Goal: Information Seeking & Learning: Compare options

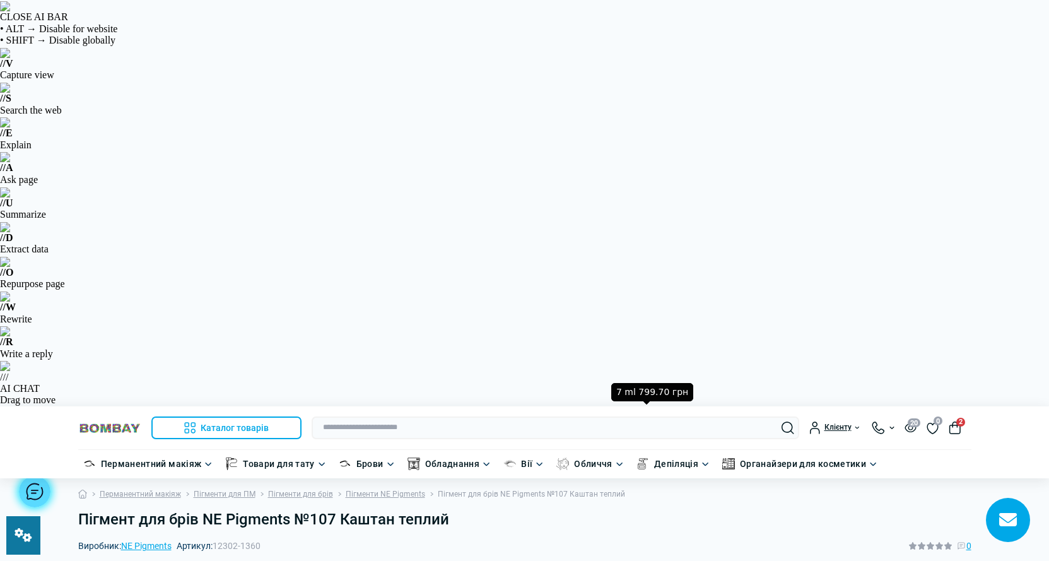
drag, startPoint x: 260, startPoint y: 137, endPoint x: 216, endPoint y: 141, distance: 43.7
click at [216, 540] on span "12302-1360" at bounding box center [236, 545] width 48 height 10
copy span "12302-136"
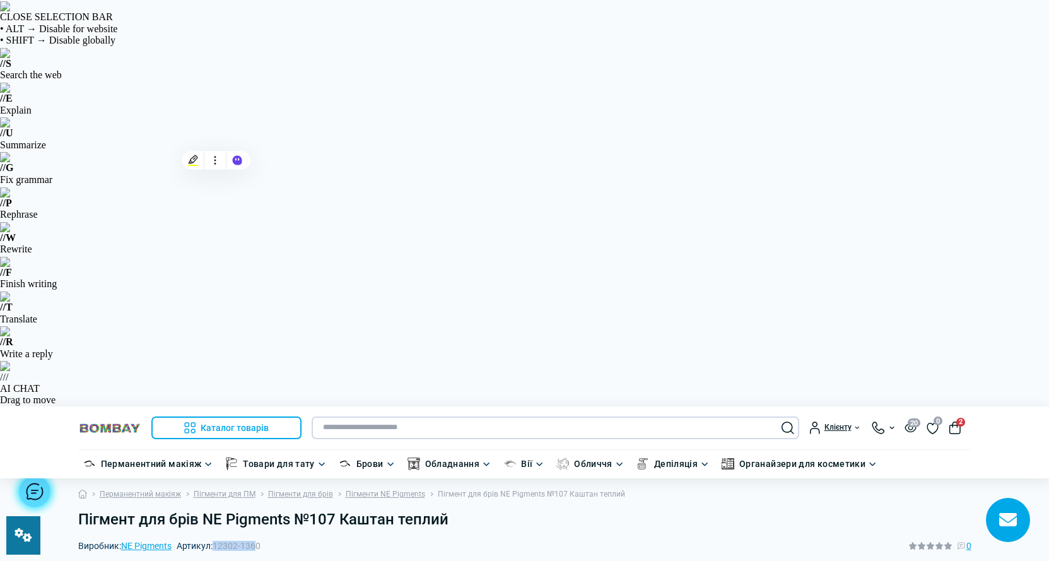
click at [391, 416] on input "text" at bounding box center [554, 427] width 487 height 23
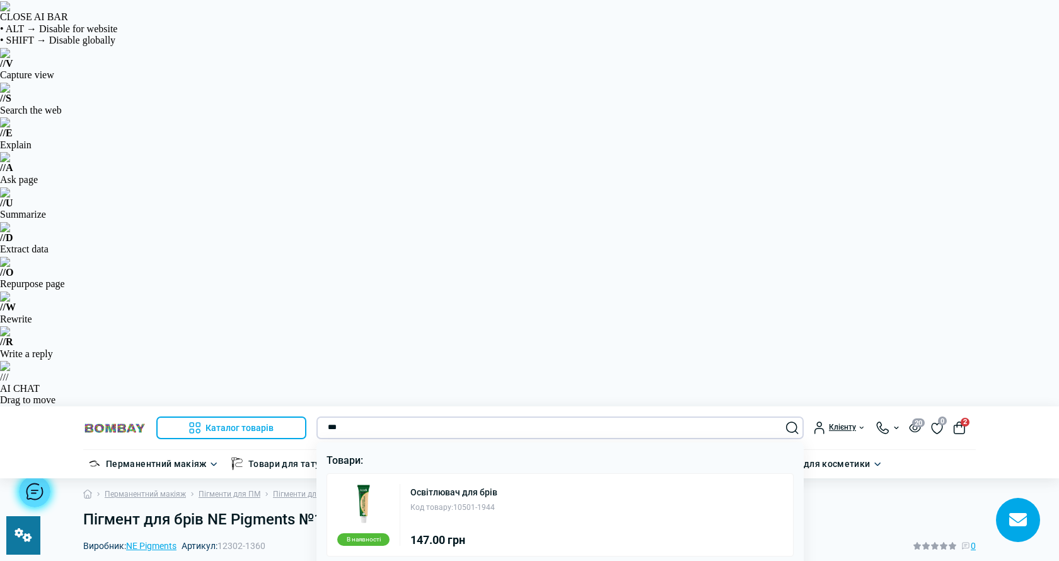
type input "***"
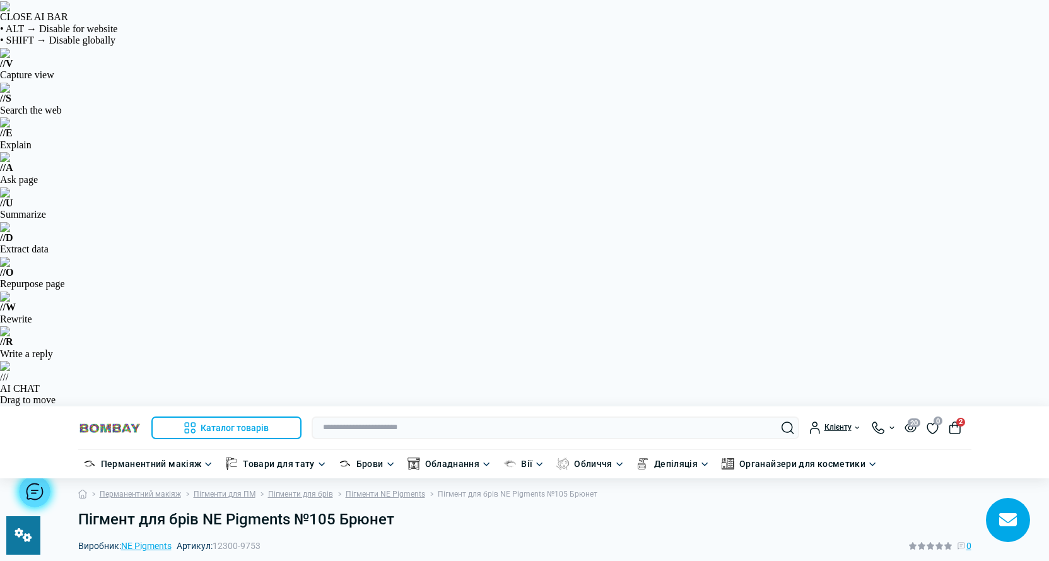
click at [388, 416] on input "text" at bounding box center [554, 427] width 487 height 23
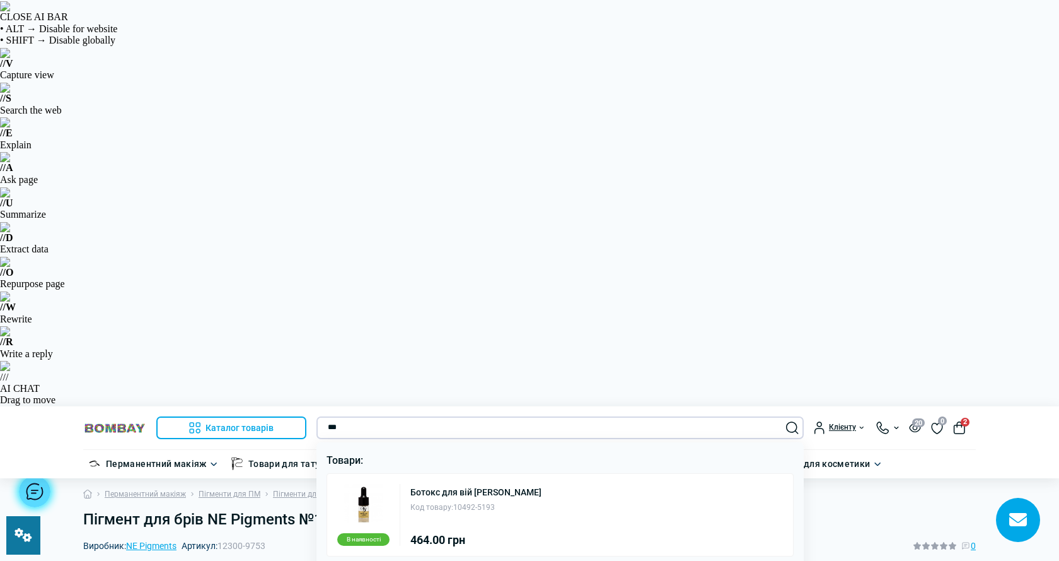
type input "***"
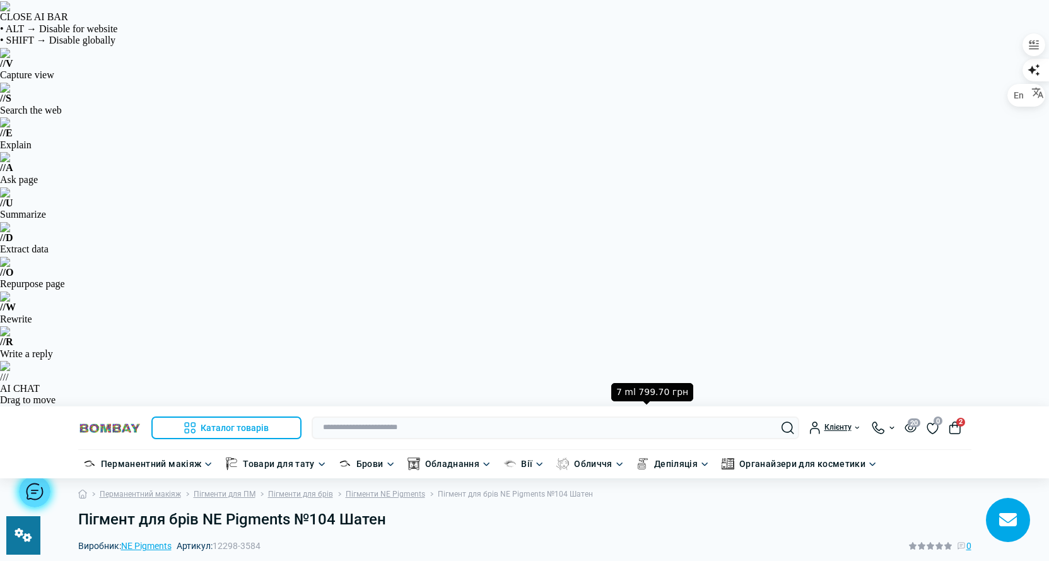
click at [462, 406] on header "Каталог товарів Каталог товарів Перманентний макіяж Каталог товарів Обладнання …" at bounding box center [524, 442] width 1049 height 72
click at [443, 416] on input "text" at bounding box center [554, 427] width 487 height 23
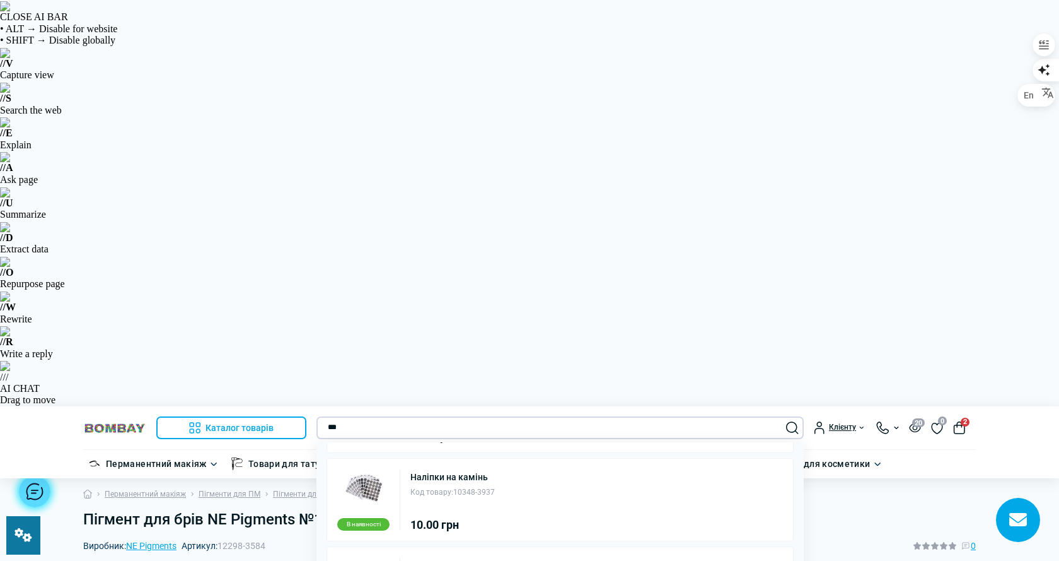
scroll to position [170, 0]
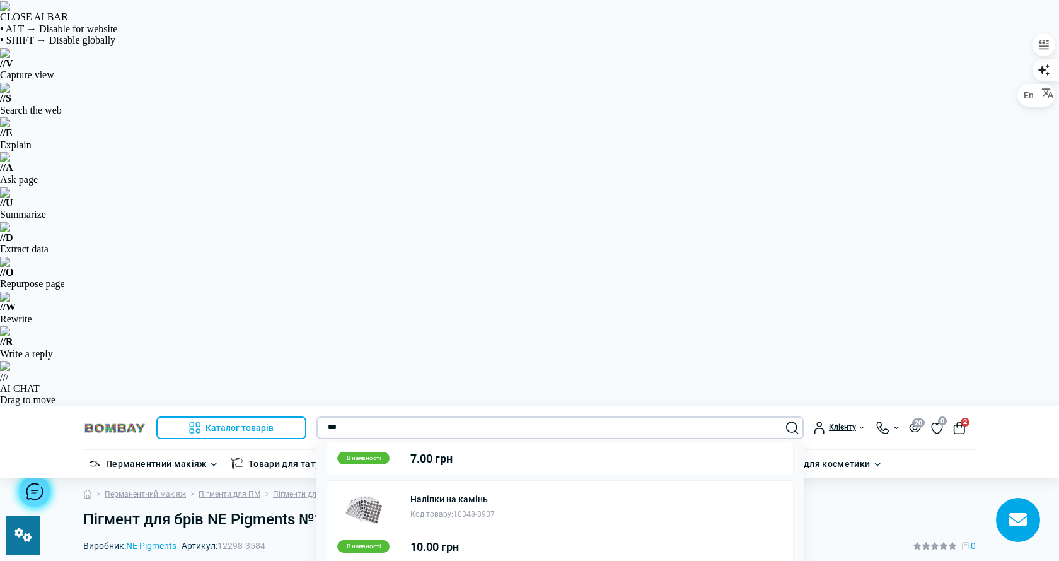
type input "***"
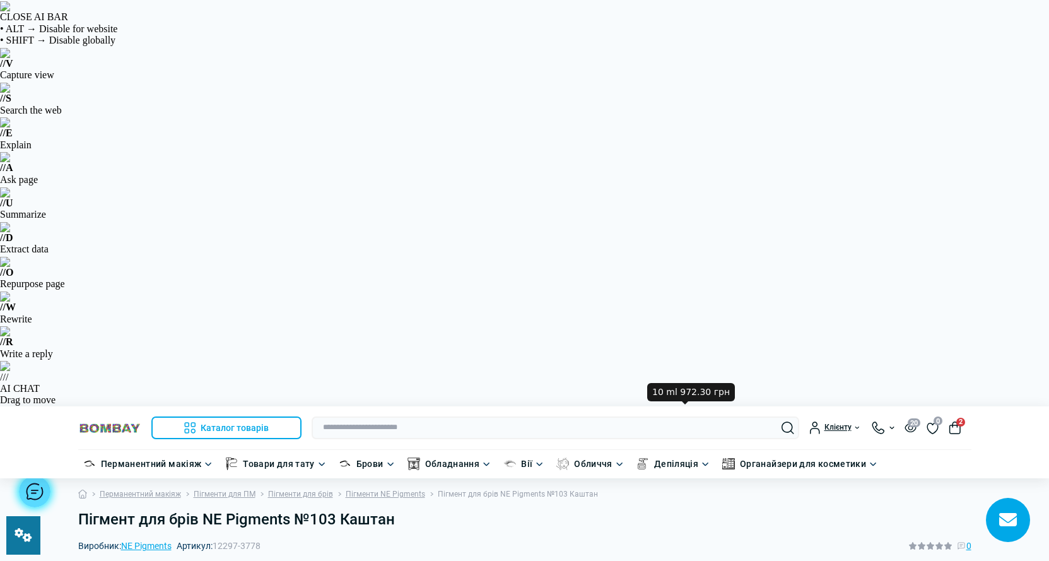
drag, startPoint x: 279, startPoint y: 134, endPoint x: 219, endPoint y: 140, distance: 60.9
click at [219, 538] on div "Виробник: NE Pigments Артикул: 12297-3778 0" at bounding box center [524, 545] width 893 height 14
copy span "12297-3778"
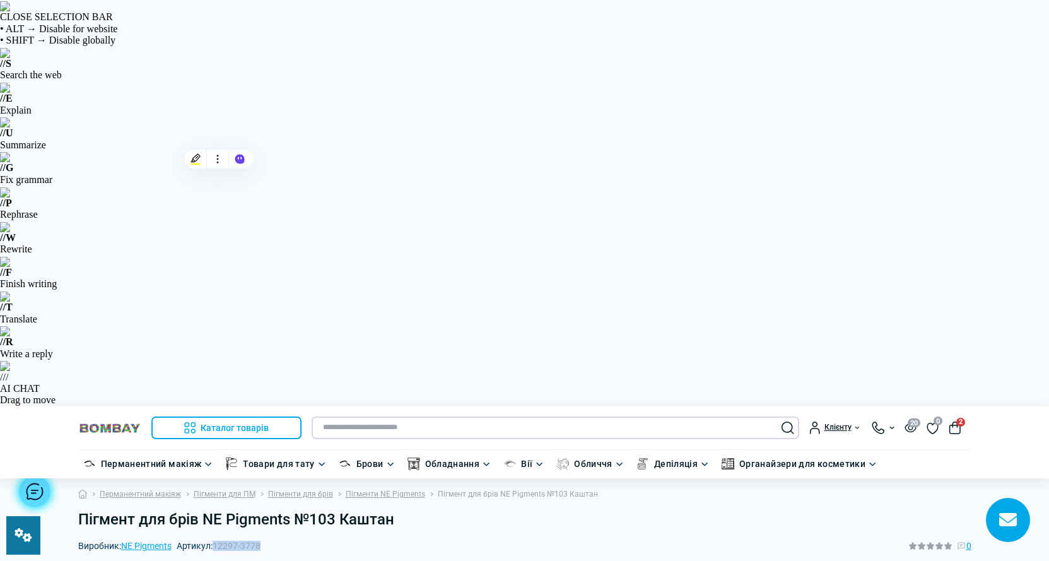
drag, startPoint x: 337, startPoint y: 22, endPoint x: 327, endPoint y: 25, distance: 10.4
click at [337, 416] on input "text" at bounding box center [554, 427] width 487 height 23
type input "***"
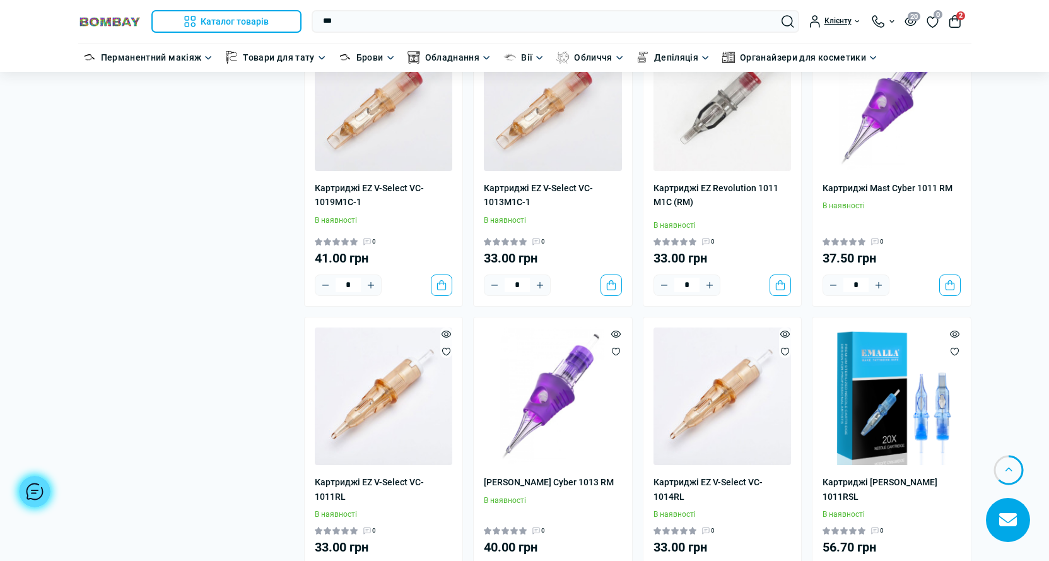
scroll to position [1882, 0]
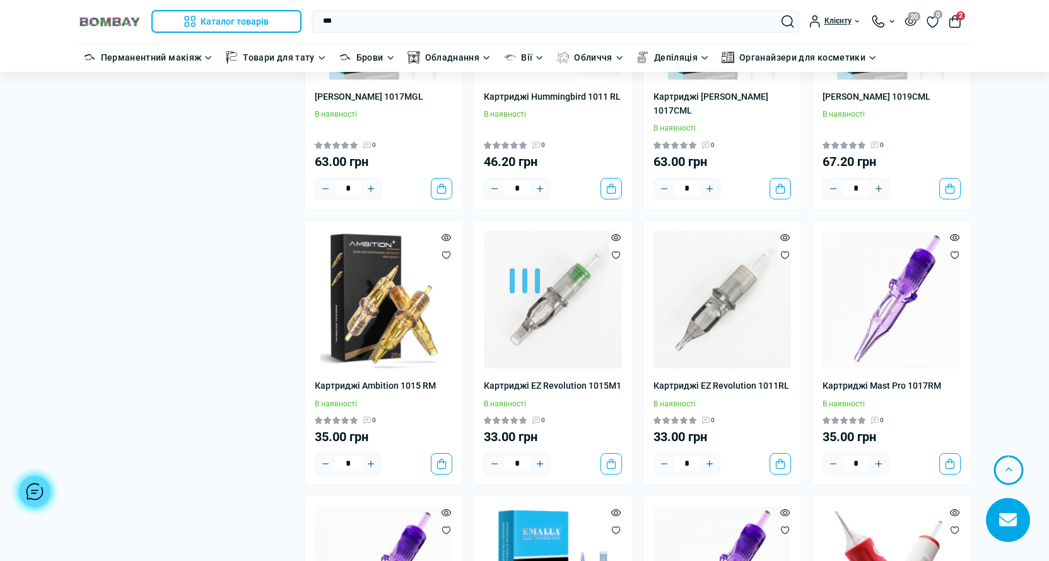
scroll to position [5312, 0]
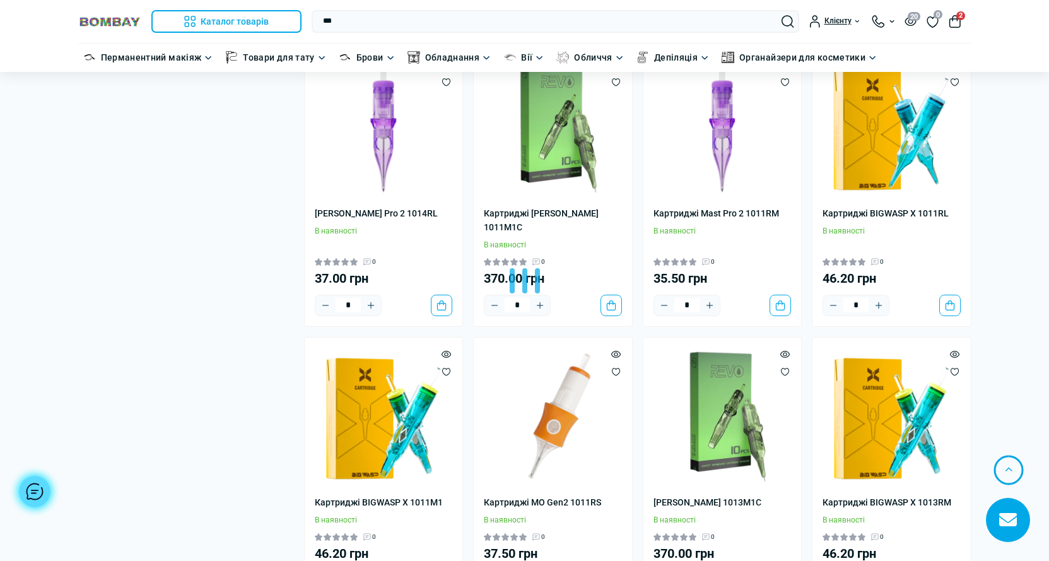
scroll to position [7815, 0]
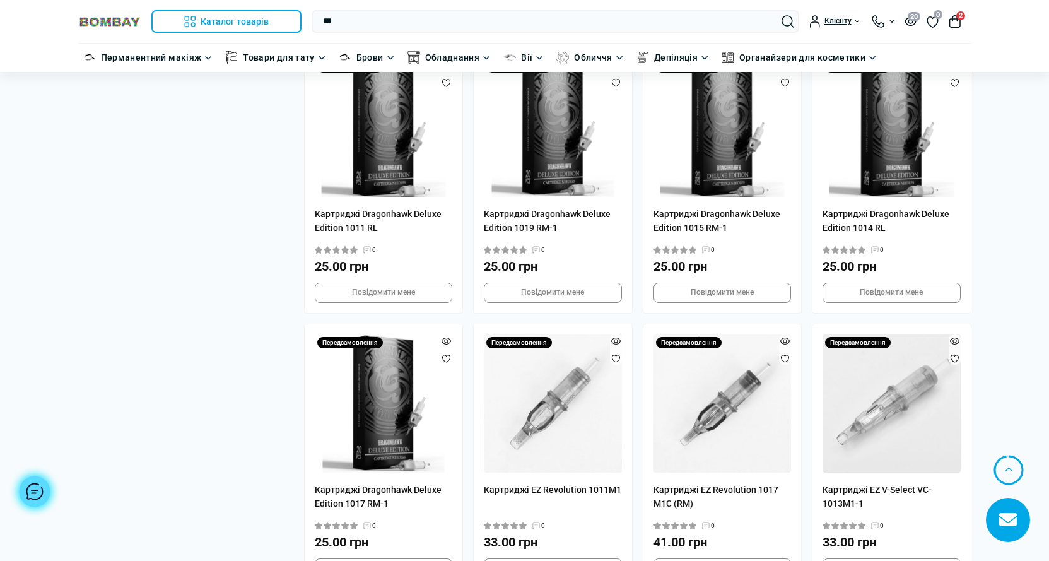
scroll to position [9139, 0]
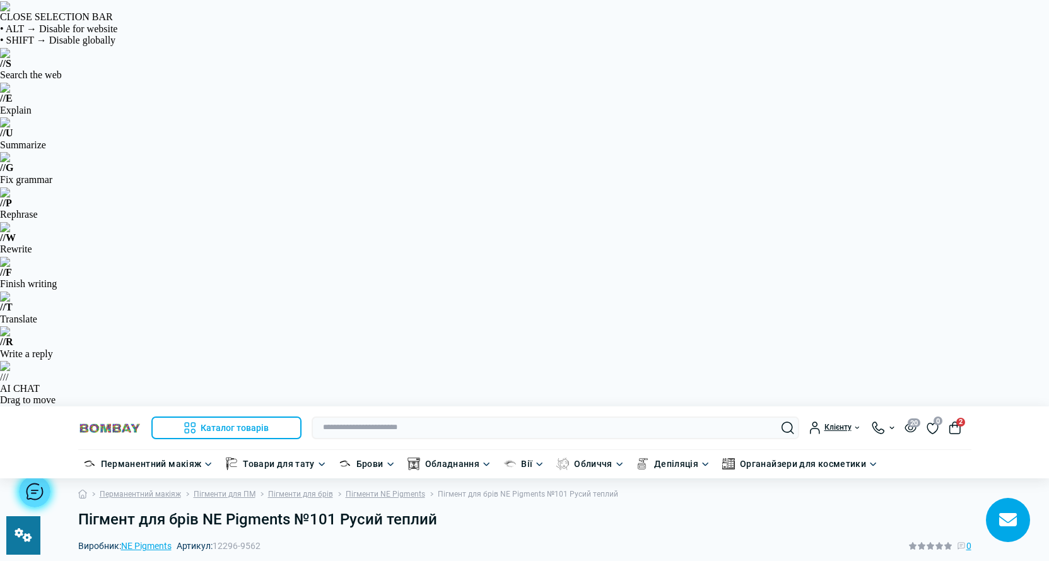
click at [217, 538] on div "Виробник: NE Pigments Артикул: 12296-9562 0" at bounding box center [524, 545] width 893 height 14
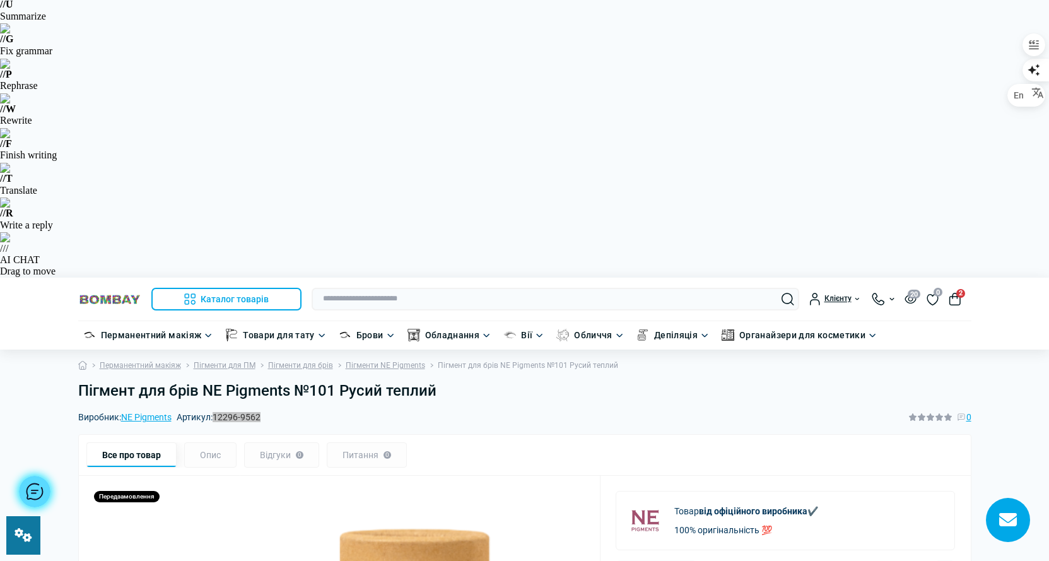
scroll to position [126, 0]
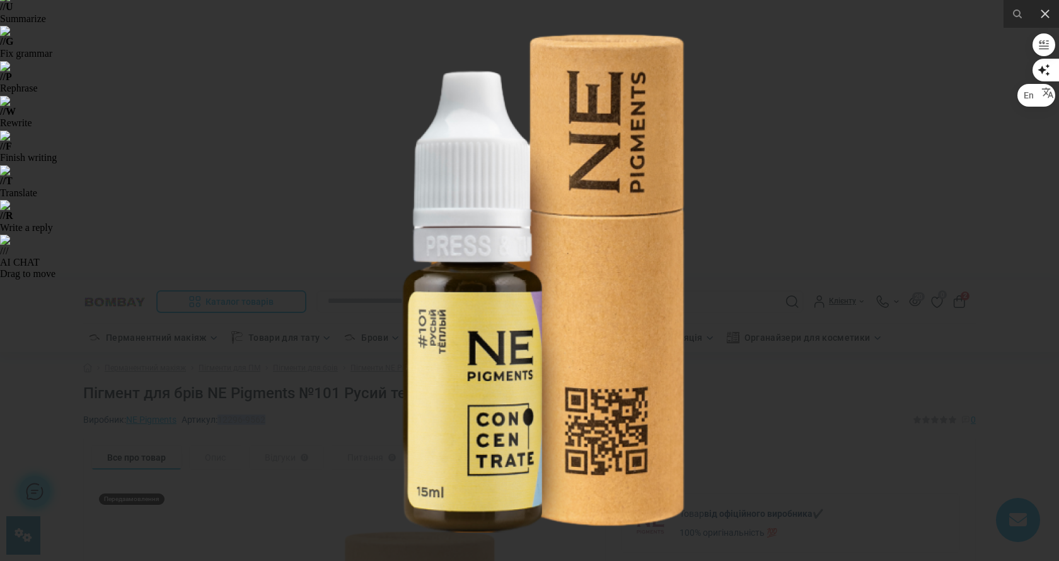
click at [873, 296] on div at bounding box center [529, 280] width 1059 height 561
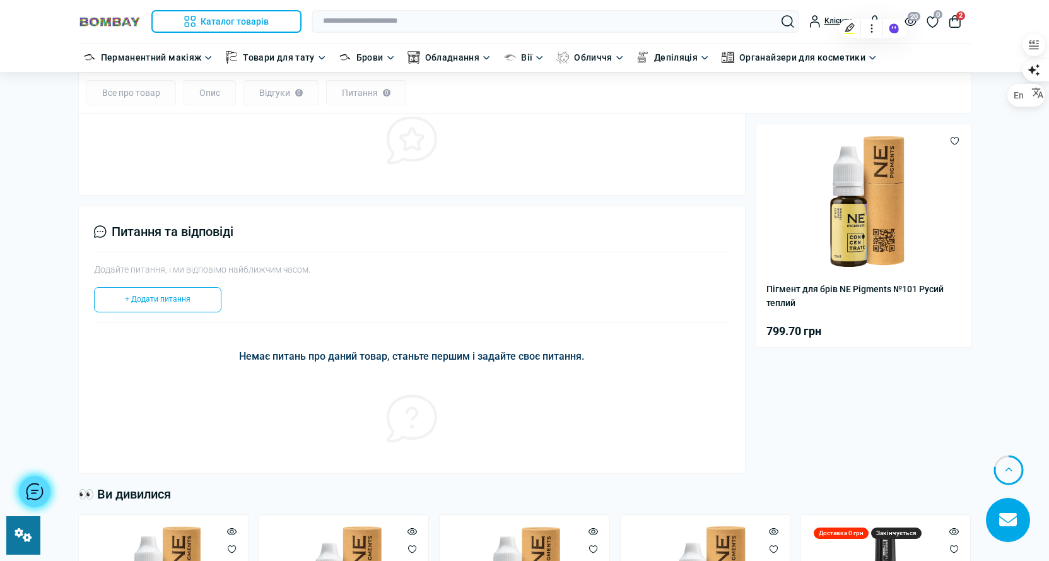
scroll to position [1387, 0]
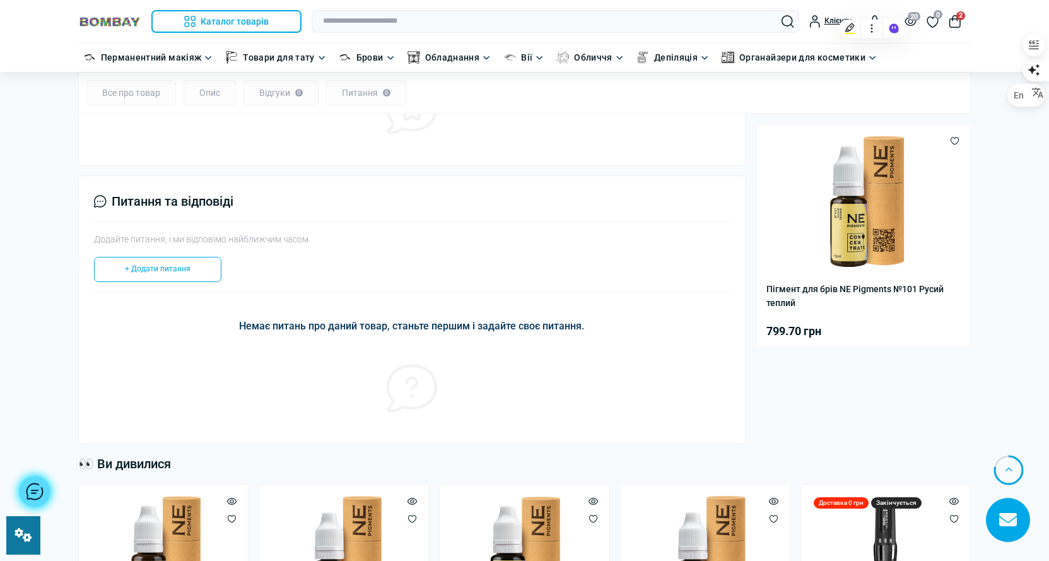
click at [85, 18] on img at bounding box center [109, 22] width 63 height 12
